Goal: Contribute content

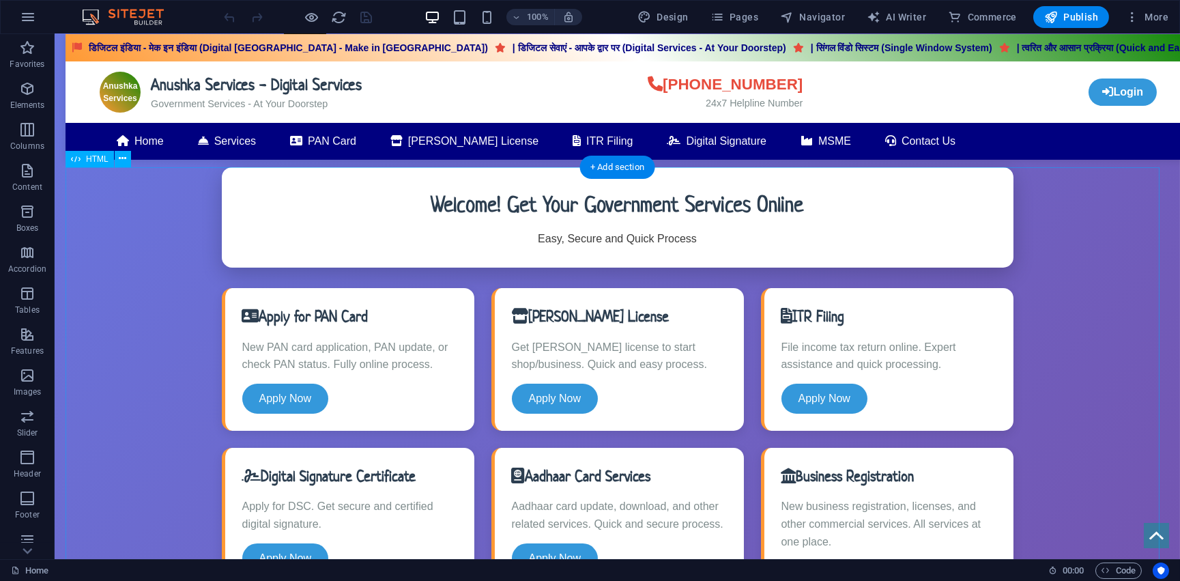
scroll to position [434, 0]
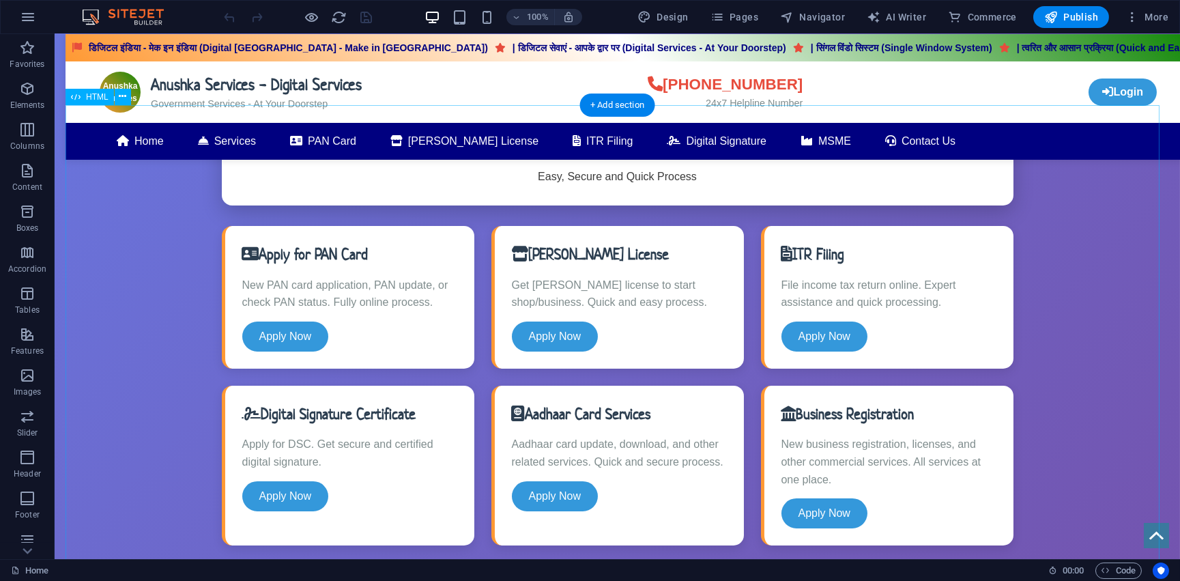
click at [270, 248] on div "Anushka Services - Digital Services डिजिटल इंडिया - मेक इन [GEOGRAPHIC_DATA] (D…" at bounding box center [617, 549] width 1103 height 888
click at [119, 96] on icon at bounding box center [123, 96] width 8 height 14
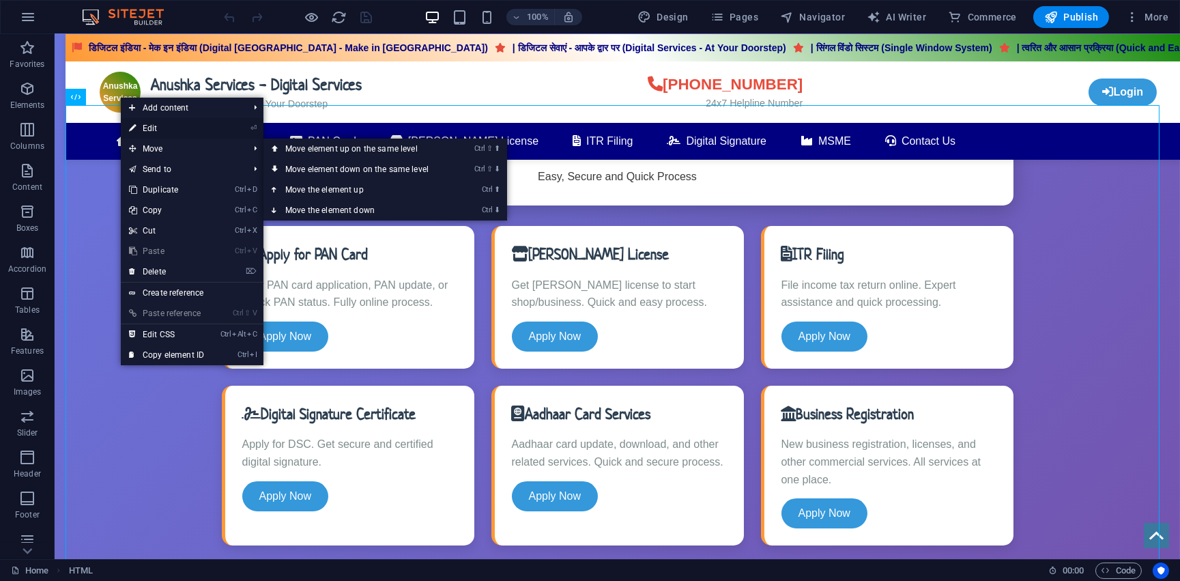
click at [151, 130] on link "⏎ Edit" at bounding box center [166, 128] width 91 height 20
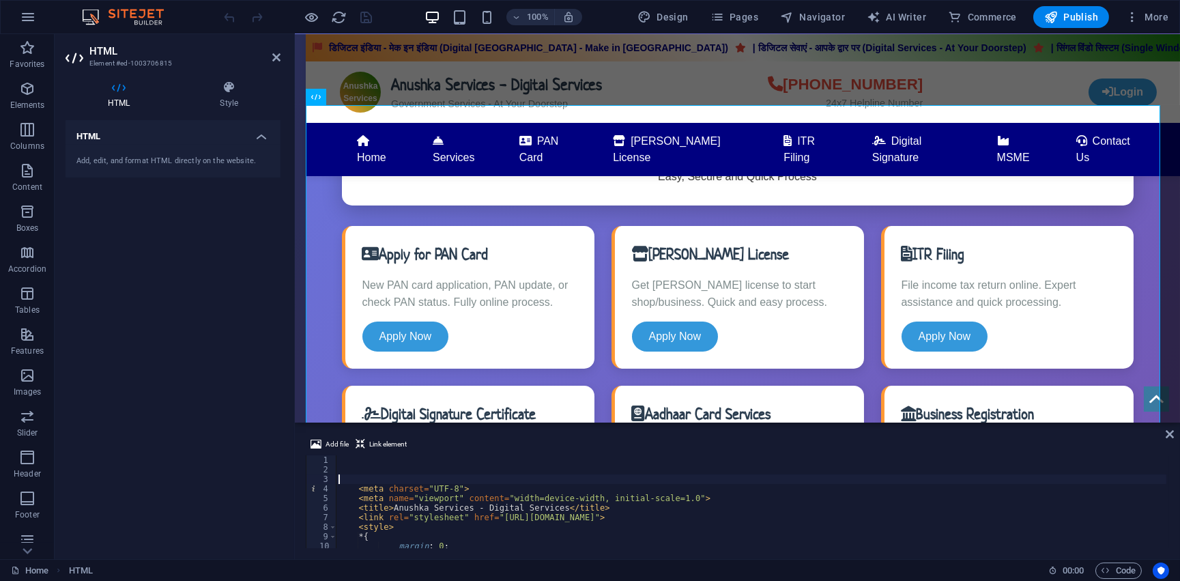
click at [373, 483] on div "< meta charset = "UTF-8" > < meta name = "viewport" content = "width=device-wid…" at bounding box center [751, 511] width 830 height 112
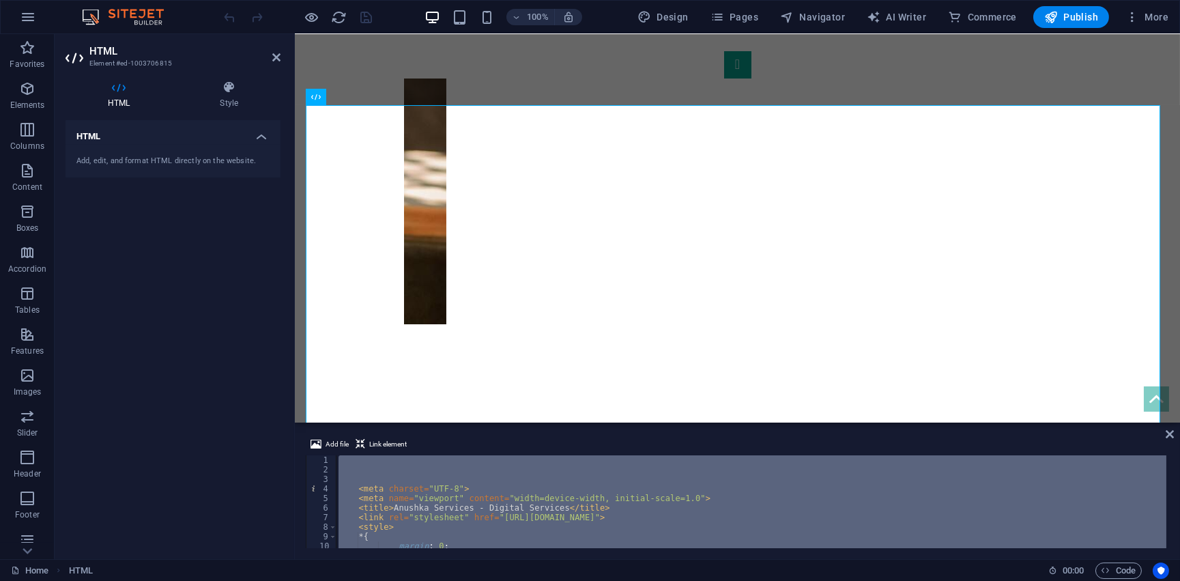
scroll to position [70, 0]
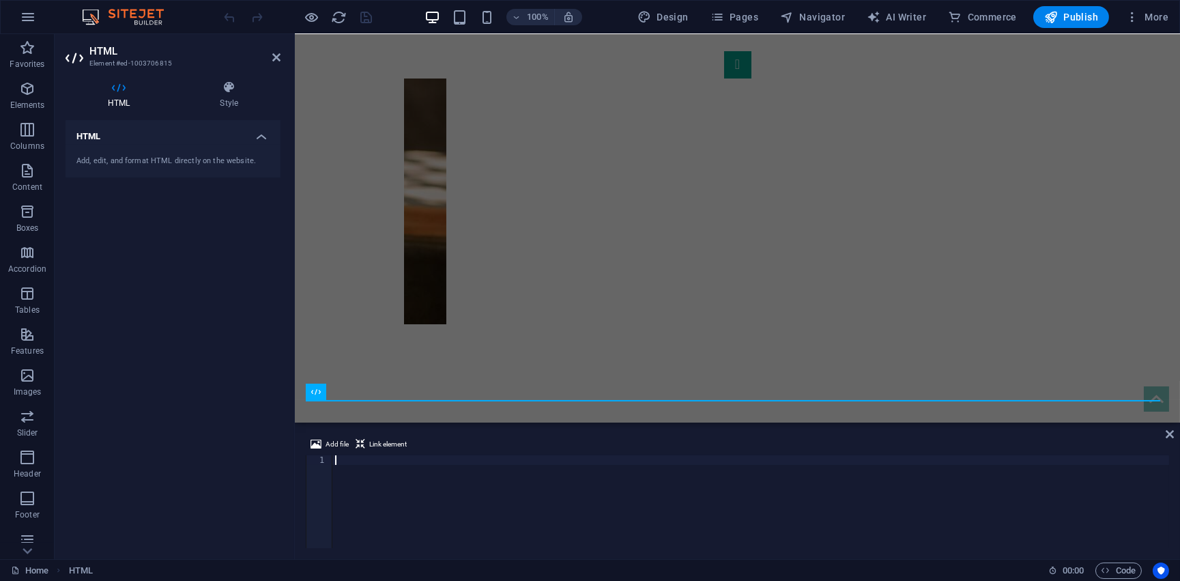
type textarea "</html>"
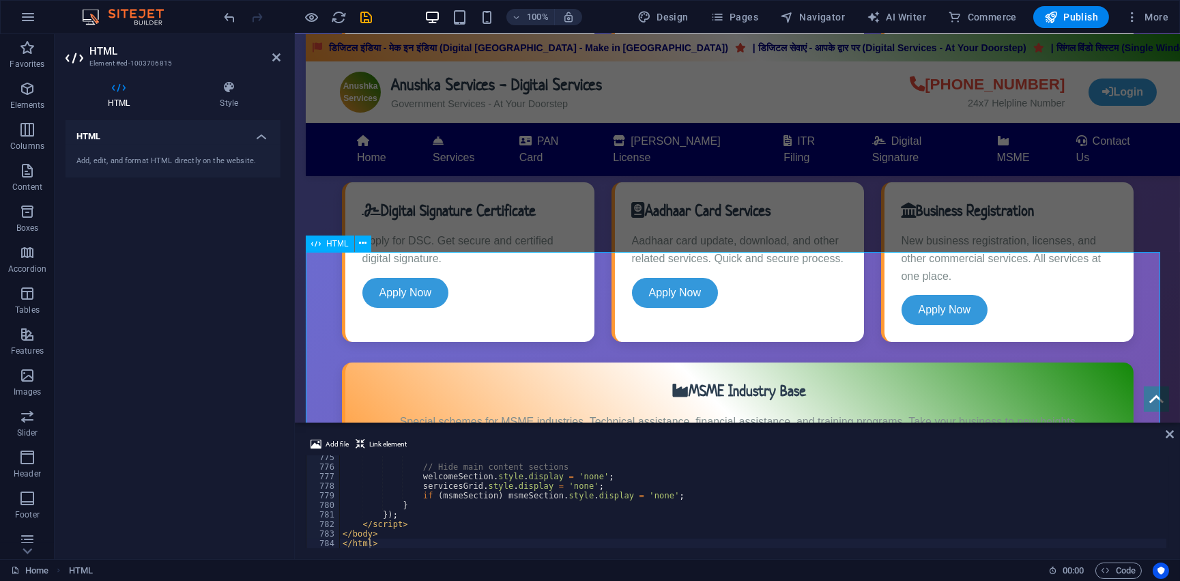
scroll to position [746, 0]
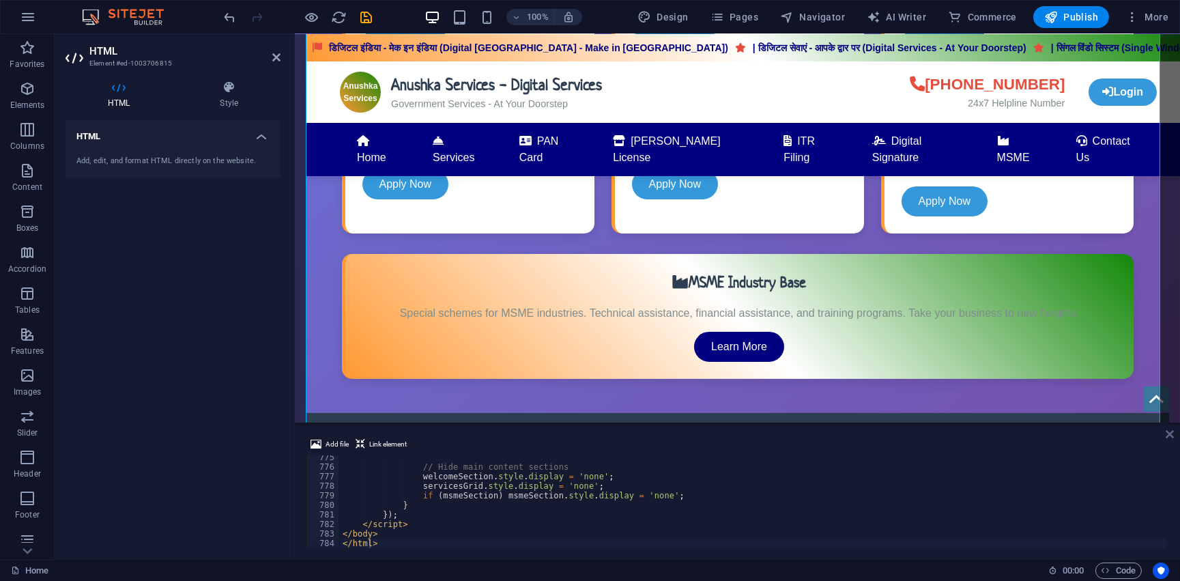
drag, startPoint x: 1170, startPoint y: 431, endPoint x: 1104, endPoint y: 390, distance: 76.9
click at [1170, 431] on icon at bounding box center [1170, 434] width 8 height 11
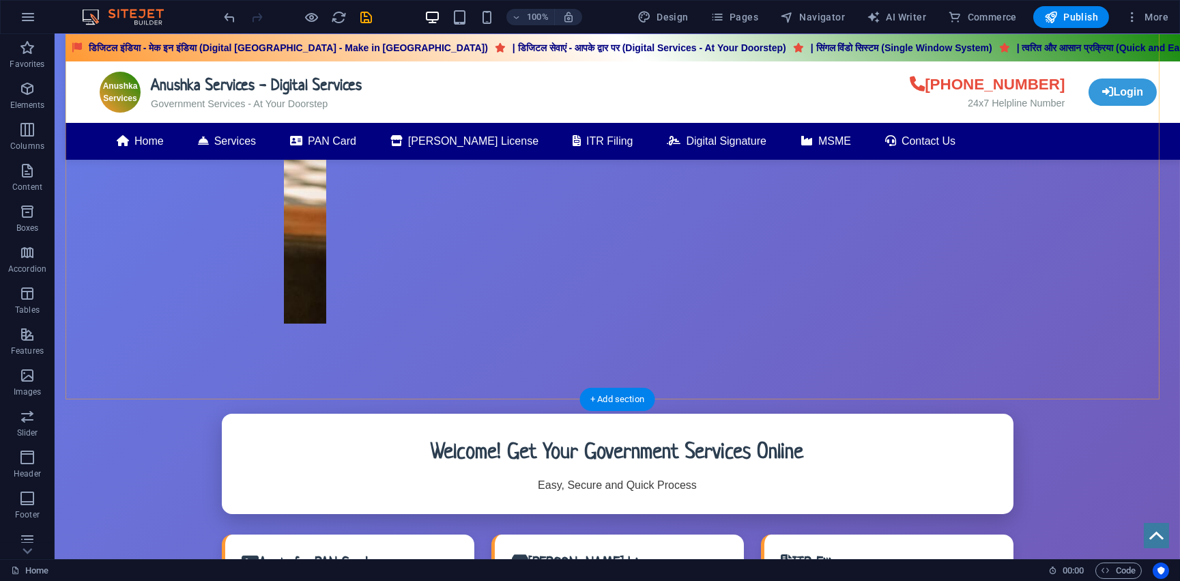
scroll to position [0, 0]
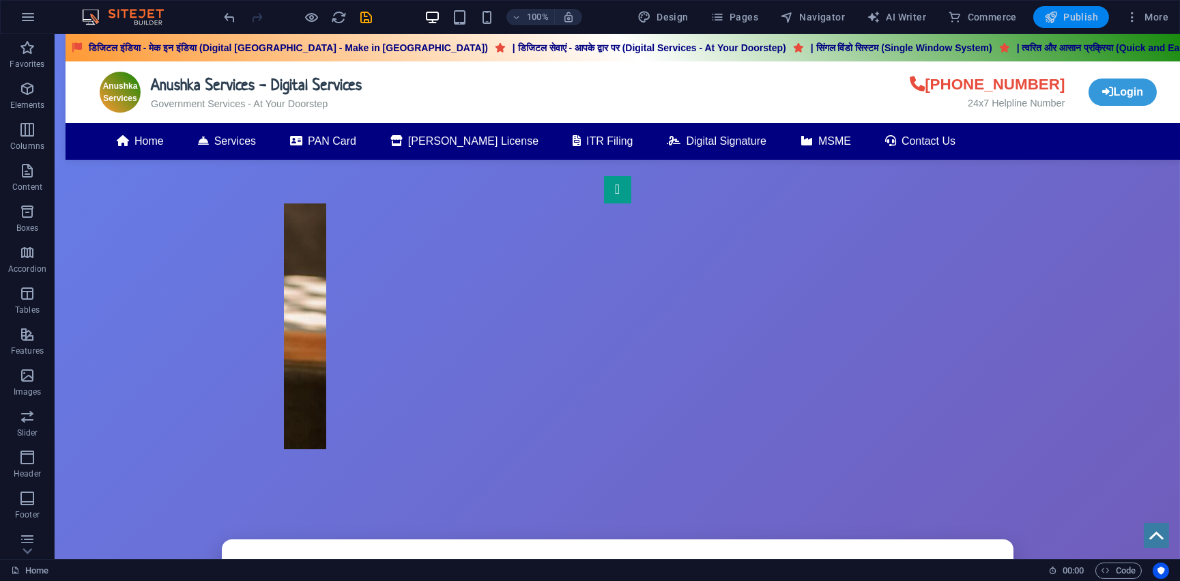
click at [1070, 19] on span "Publish" at bounding box center [1071, 17] width 54 height 14
